Goal: Book appointment/travel/reservation

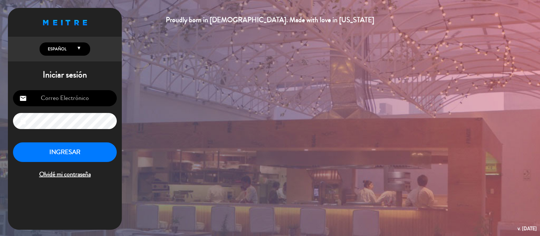
type input "[EMAIL_ADDRESS][DOMAIN_NAME]"
click at [79, 155] on button "INGRESAR" at bounding box center [65, 152] width 104 height 20
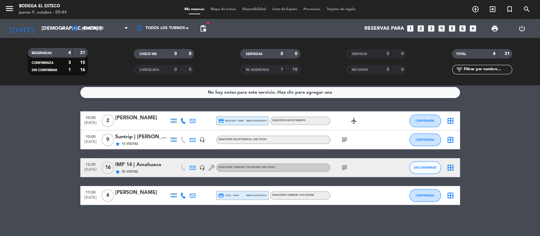
scroll to position [4, 0]
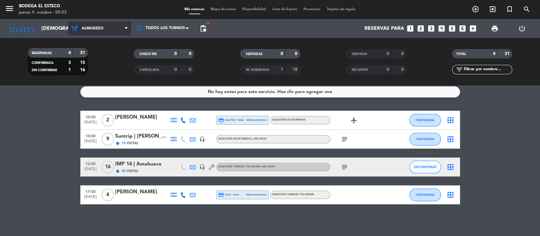
click at [119, 30] on span "Almuerzo" at bounding box center [99, 29] width 63 height 14
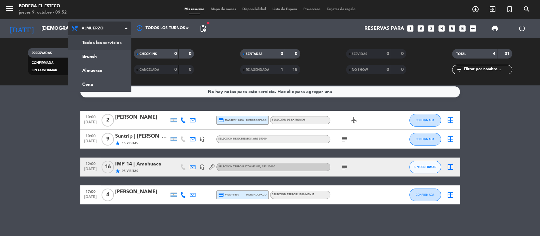
click at [111, 40] on div "menu Bodega El Esteco jueves 9. octubre - 09:52 Mis reservas Mapa de mesas Disp…" at bounding box center [270, 42] width 540 height 85
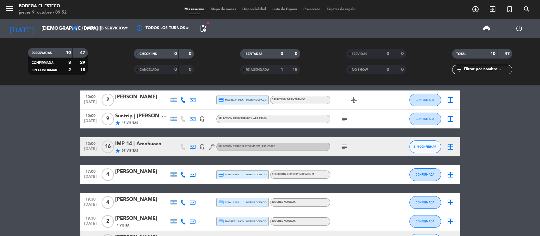
scroll to position [0, 0]
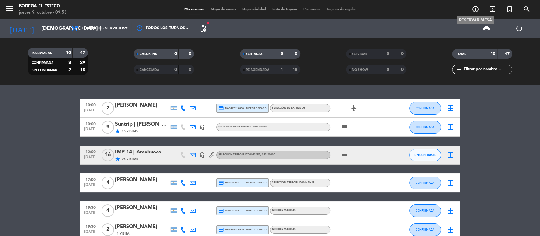
click at [472, 11] on icon "add_circle_outline" at bounding box center [476, 9] width 8 height 8
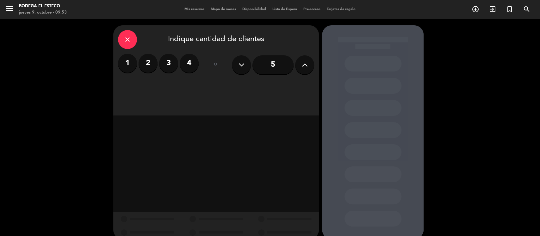
click at [139, 63] on label "2" at bounding box center [148, 63] width 19 height 19
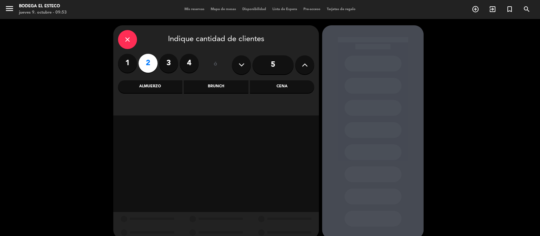
click at [148, 84] on div "Almuerzo" at bounding box center [150, 86] width 64 height 13
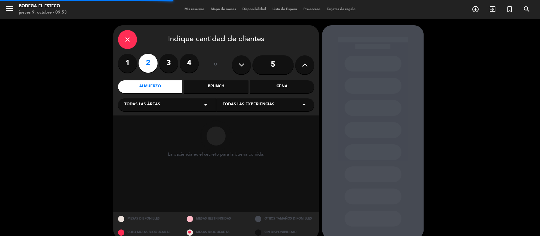
click at [168, 106] on div "Todas las áreas arrow_drop_down" at bounding box center [167, 104] width 98 height 13
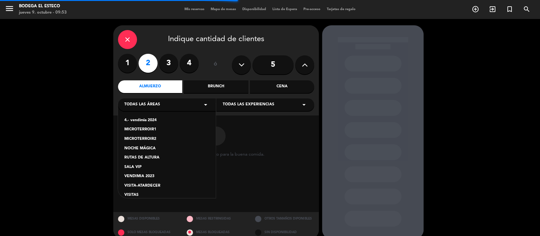
click at [132, 195] on div "VISITAS" at bounding box center [166, 195] width 85 height 6
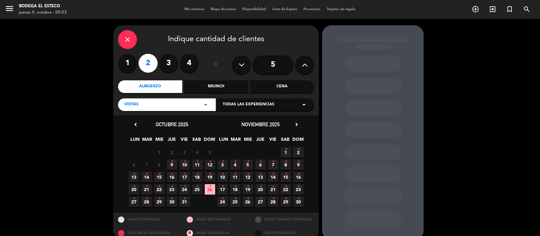
click at [240, 102] on span "Todas las experiencias" at bounding box center [249, 105] width 52 height 6
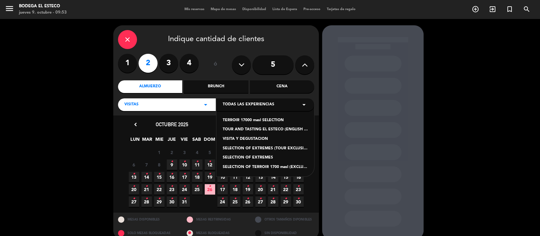
click at [252, 138] on div "VISITA Y DEGUSTACION" at bounding box center [265, 139] width 85 height 6
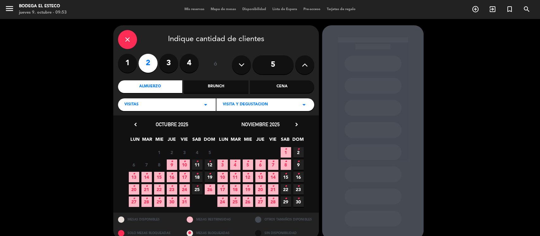
click at [173, 164] on span "9 •" at bounding box center [172, 164] width 10 height 10
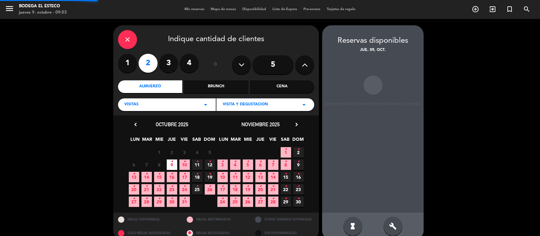
scroll to position [10, 0]
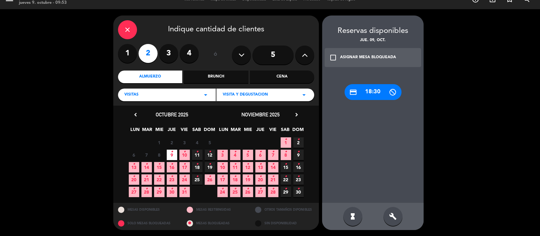
click at [306, 94] on icon "arrow_drop_down" at bounding box center [304, 95] width 8 height 8
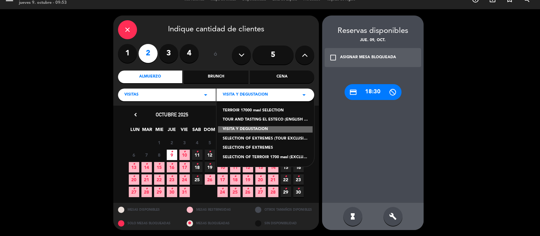
scroll to position [0, 0]
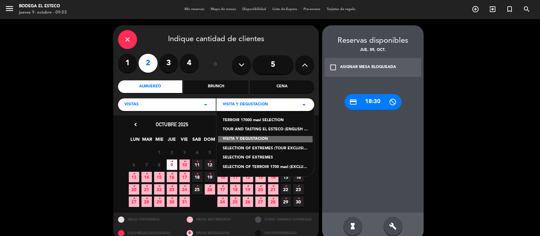
click at [152, 103] on div "VISITAS arrow_drop_down" at bounding box center [167, 104] width 98 height 13
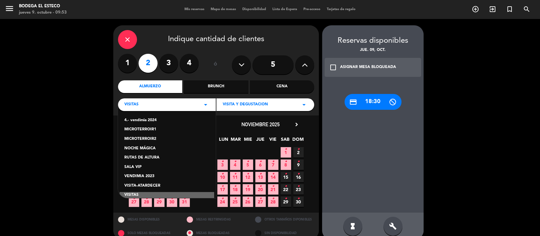
scroll to position [16, 0]
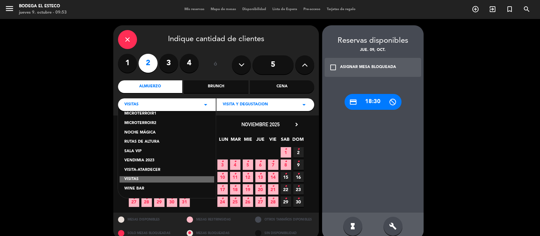
drag, startPoint x: 142, startPoint y: 186, endPoint x: 161, endPoint y: 172, distance: 23.9
click at [144, 186] on div "WINE BAR" at bounding box center [166, 189] width 85 height 6
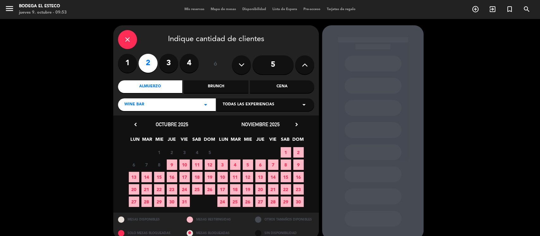
click at [171, 162] on span "9" at bounding box center [172, 164] width 10 height 10
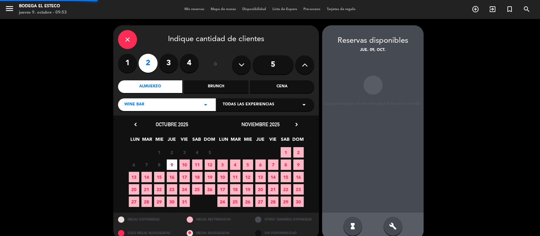
scroll to position [10, 0]
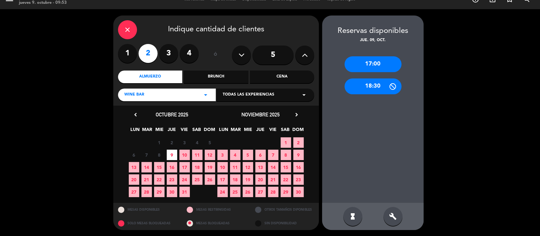
click at [203, 94] on icon "arrow_drop_down" at bounding box center [206, 95] width 8 height 8
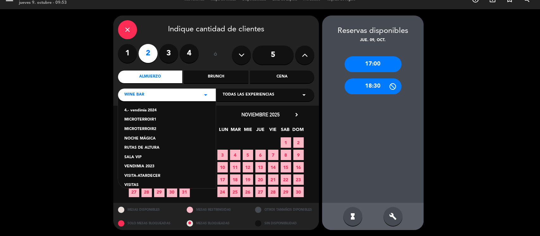
click at [138, 155] on div "SALA VIP" at bounding box center [166, 157] width 85 height 6
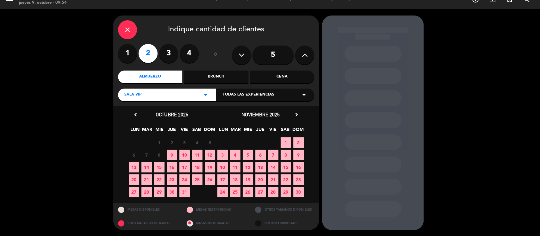
click at [173, 154] on span "9" at bounding box center [172, 155] width 10 height 10
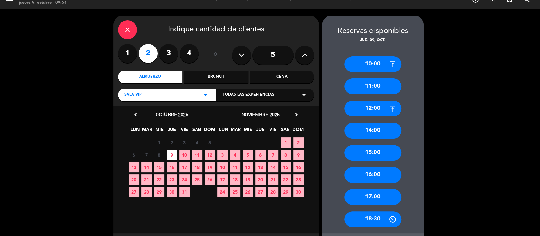
click at [374, 62] on div "10:00" at bounding box center [372, 64] width 57 height 16
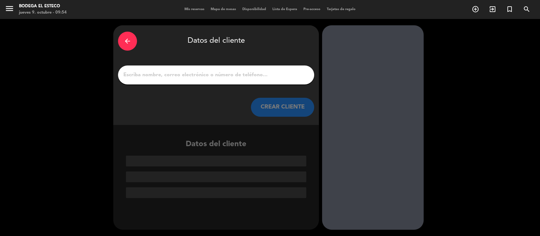
scroll to position [0, 0]
drag, startPoint x: 203, startPoint y: 77, endPoint x: 208, endPoint y: 77, distance: 5.7
click at [203, 77] on input "1" at bounding box center [216, 75] width 187 height 9
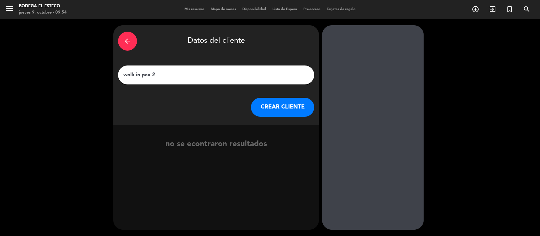
type input "walk in pax 2"
click at [278, 110] on button "CREAR CLIENTE" at bounding box center [282, 107] width 63 height 19
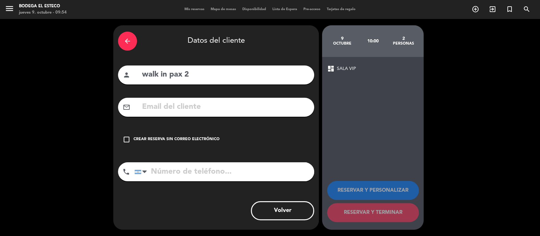
click at [206, 77] on input "walk in pax 2" at bounding box center [225, 74] width 168 height 13
type input "walk in pax 2- cordoba"
click at [128, 139] on icon "check_box_outline_blank" at bounding box center [127, 140] width 8 height 8
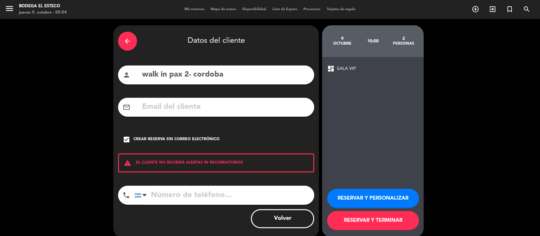
click at [343, 197] on button "RESERVAR Y PERSONALIZAR" at bounding box center [373, 198] width 92 height 19
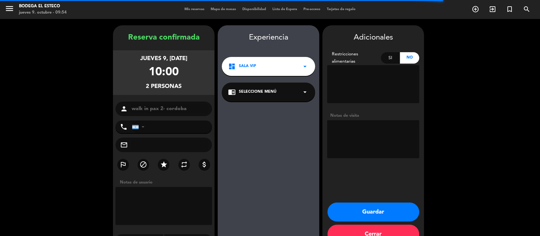
scroll to position [17, 0]
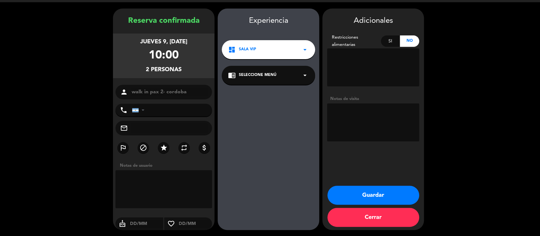
click at [387, 115] on textarea at bounding box center [373, 122] width 92 height 38
type textarea "pagado"
click at [377, 195] on button "Guardar" at bounding box center [373, 195] width 92 height 19
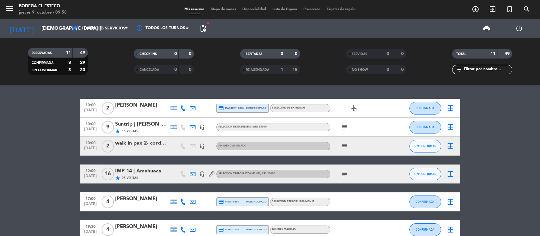
drag, startPoint x: 78, startPoint y: 93, endPoint x: 153, endPoint y: 98, distance: 75.1
click at [153, 98] on div "10:00 [DATE] 2 [PERSON_NAME] credit_card master * 0866 mercadopago SELECCIÓN DE…" at bounding box center [270, 160] width 540 height 151
click at [344, 125] on icon "subject" at bounding box center [345, 127] width 8 height 8
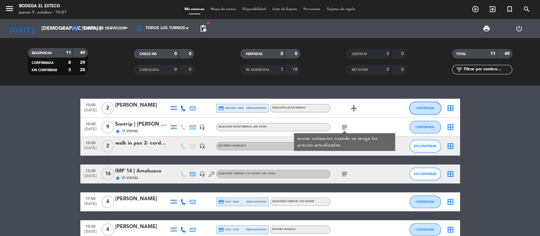
click at [433, 108] on span "CONFIRMADA" at bounding box center [425, 107] width 19 height 3
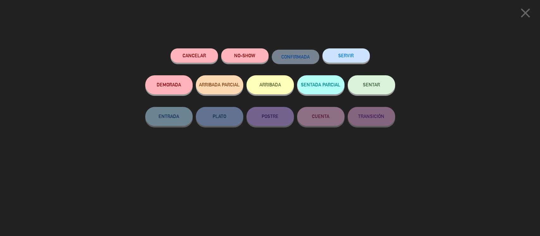
drag, startPoint x: 368, startPoint y: 83, endPoint x: 376, endPoint y: 80, distance: 8.1
click at [370, 83] on span "SENTAR" at bounding box center [371, 84] width 17 height 5
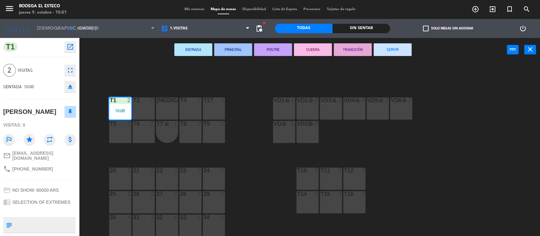
click at [140, 108] on div "T2 2" at bounding box center [144, 108] width 22 height 22
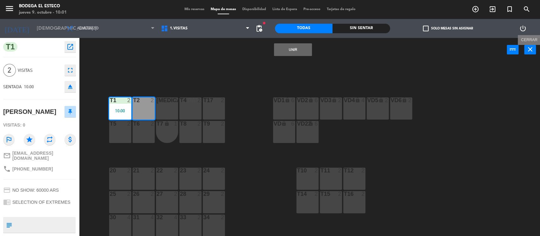
click at [531, 49] on icon "close" at bounding box center [530, 50] width 8 height 8
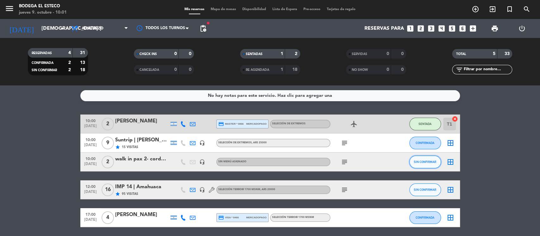
click at [424, 163] on span "SIN CONFIRMAR" at bounding box center [425, 161] width 22 height 3
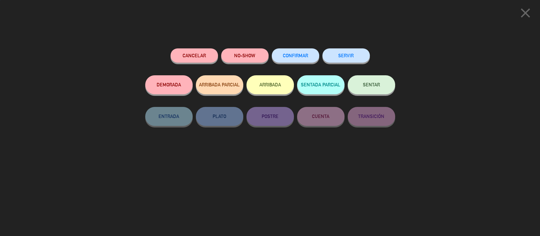
click at [378, 82] on button "SENTAR" at bounding box center [371, 84] width 47 height 19
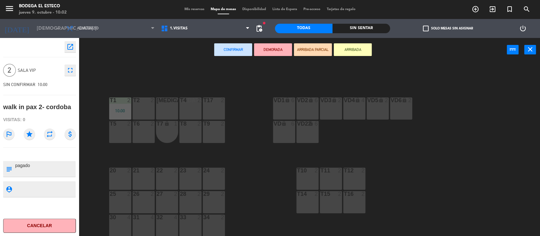
click at [141, 115] on div "T2 2" at bounding box center [144, 108] width 22 height 22
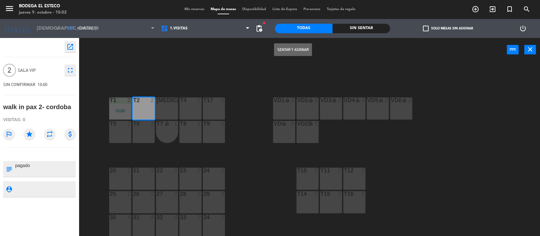
click at [288, 49] on button "Sentar y Asignar" at bounding box center [293, 49] width 38 height 13
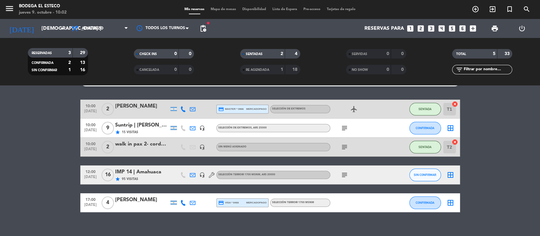
scroll to position [23, 0]
